Goal: Information Seeking & Learning: Check status

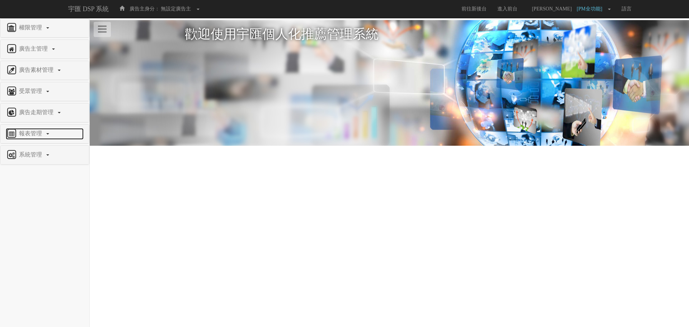
click at [29, 130] on span "報表管理" at bounding box center [31, 133] width 28 height 6
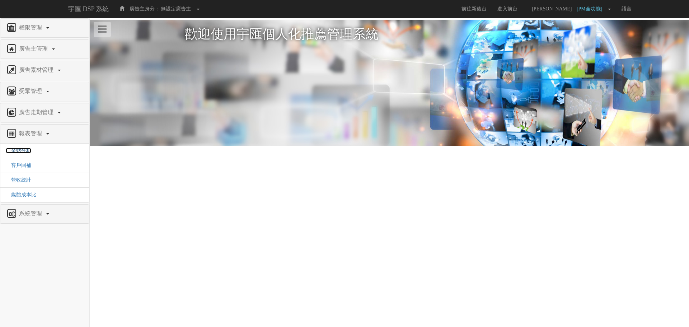
click at [25, 153] on span "全站分析" at bounding box center [18, 150] width 25 height 5
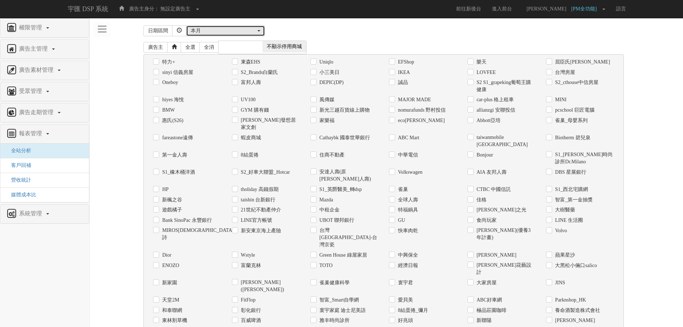
click at [222, 28] on div "本月" at bounding box center [223, 30] width 65 height 7
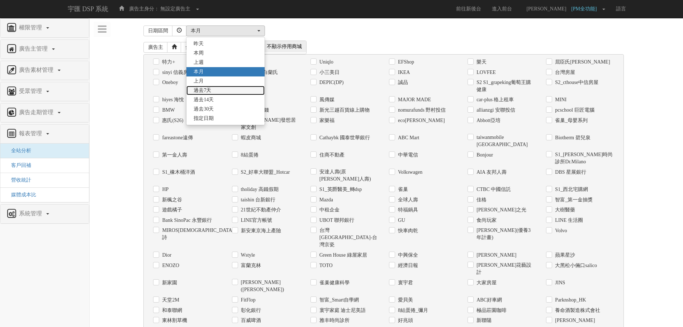
click at [222, 93] on link "過去7天" at bounding box center [225, 90] width 78 height 9
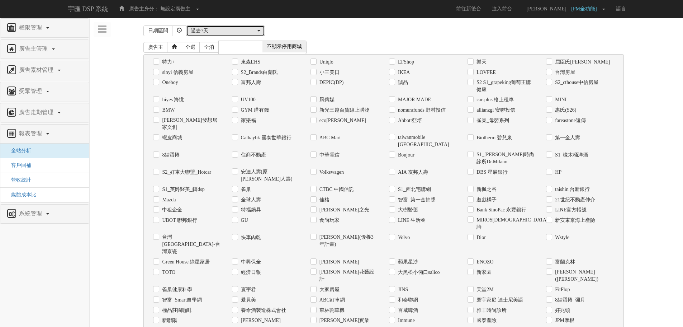
click at [204, 34] on div "過去7天" at bounding box center [223, 30] width 65 height 7
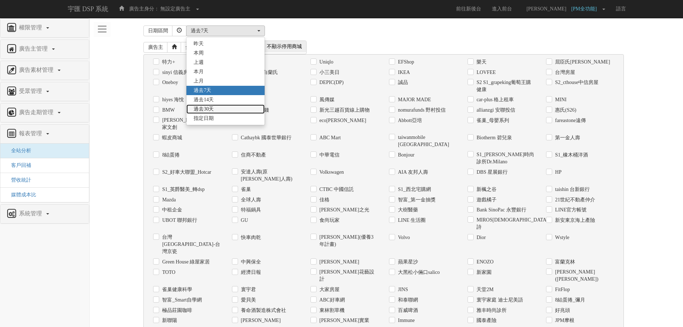
click at [208, 112] on span "過去30天" at bounding box center [204, 108] width 20 height 7
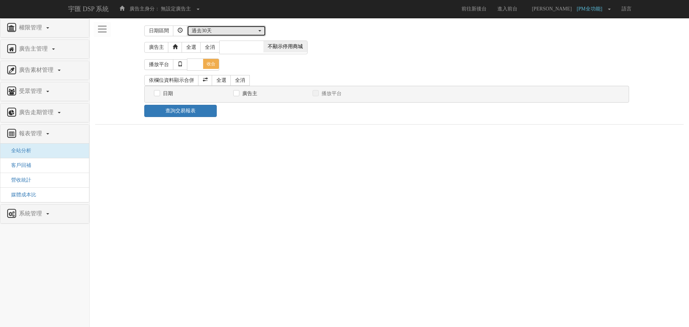
click at [213, 28] on div "過去30天" at bounding box center [223, 30] width 65 height 7
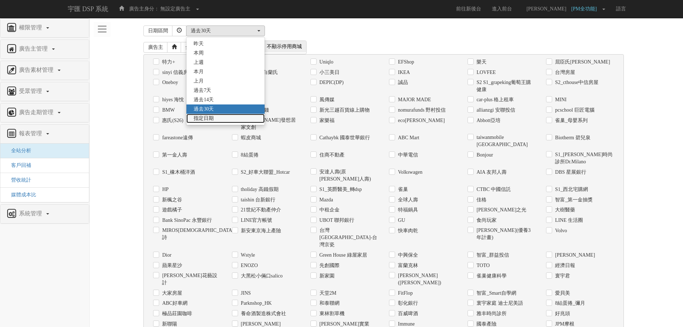
click at [207, 119] on span "指定日期" at bounding box center [204, 118] width 20 height 7
select select "Custom"
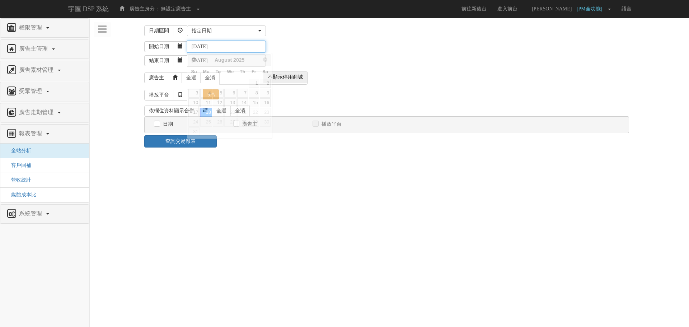
click at [218, 46] on input "[DATE]" at bounding box center [226, 47] width 79 height 12
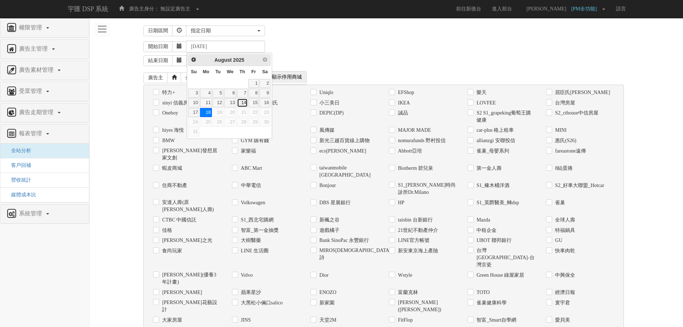
click at [243, 102] on link "14" at bounding box center [242, 102] width 11 height 9
type input "[DATE]"
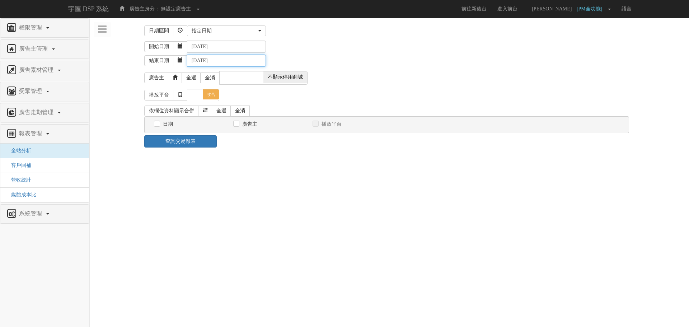
click at [221, 63] on input "[DATE]" at bounding box center [226, 61] width 79 height 12
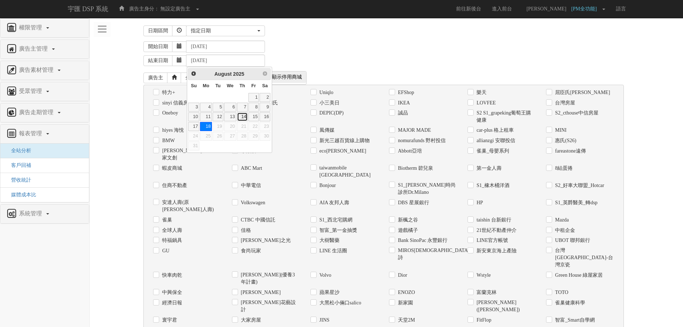
click at [244, 115] on link "14" at bounding box center [242, 116] width 11 height 9
type input "[DATE]"
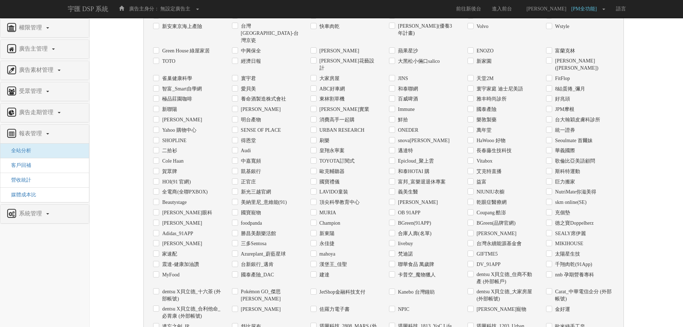
scroll to position [251, 0]
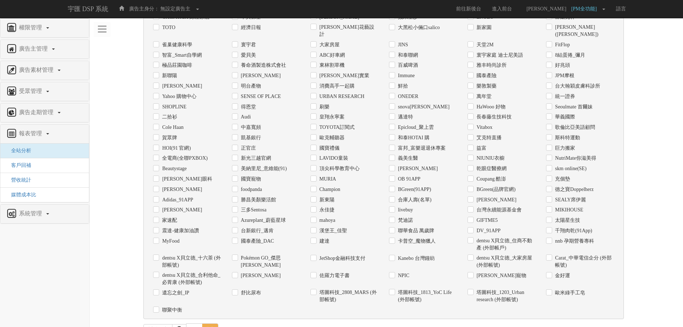
click at [573, 165] on label "skm online(SE)" at bounding box center [569, 168] width 33 height 7
click at [551, 166] on input "skm online(SE)" at bounding box center [548, 168] width 5 height 5
checkbox input "true"
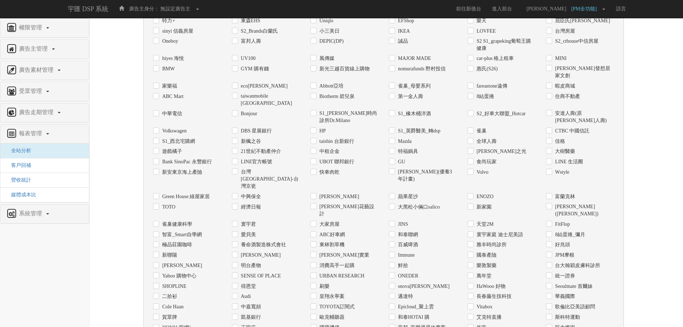
scroll to position [291, 0]
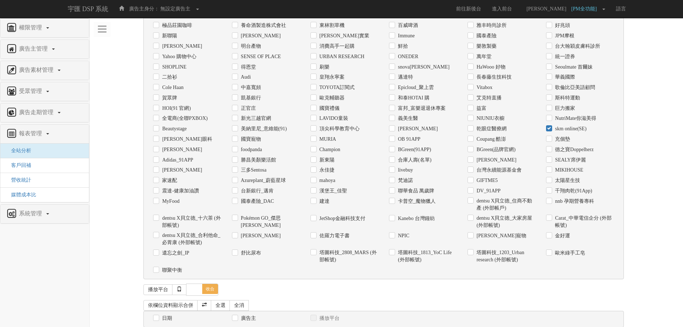
click at [165, 314] on label "日期" at bounding box center [166, 317] width 12 height 7
click at [158, 316] on input "日期" at bounding box center [155, 318] width 5 height 5
checkbox input "true"
click at [182, 326] on span "日期呈現方式：" at bounding box center [176, 332] width 35 height 5
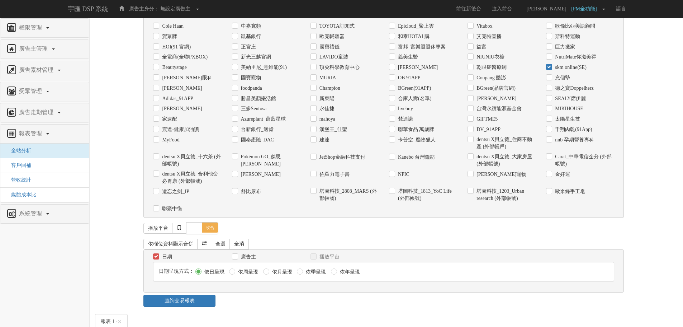
scroll to position [381, 0]
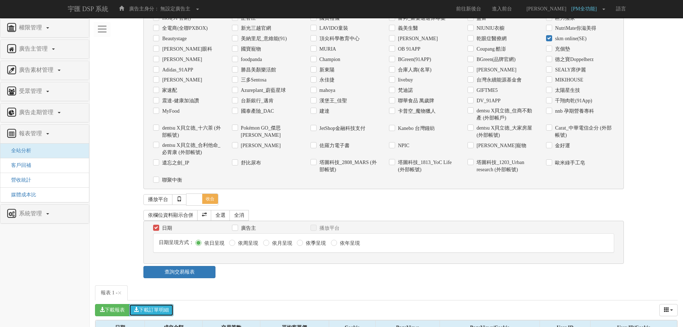
click at [156, 304] on button "下載訂單明細" at bounding box center [151, 310] width 44 height 12
